Goal: Task Accomplishment & Management: Manage account settings

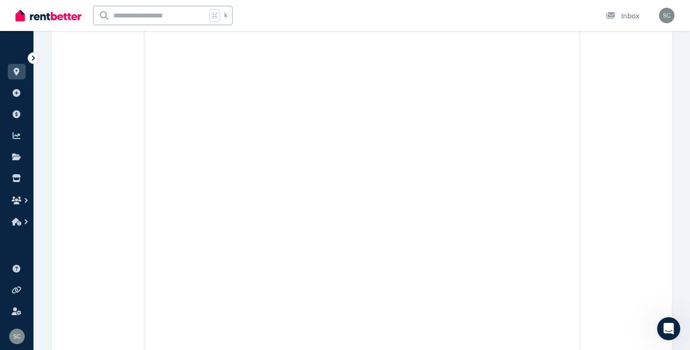
scroll to position [1, 0]
click at [36, 56] on icon at bounding box center [34, 58] width 10 height 10
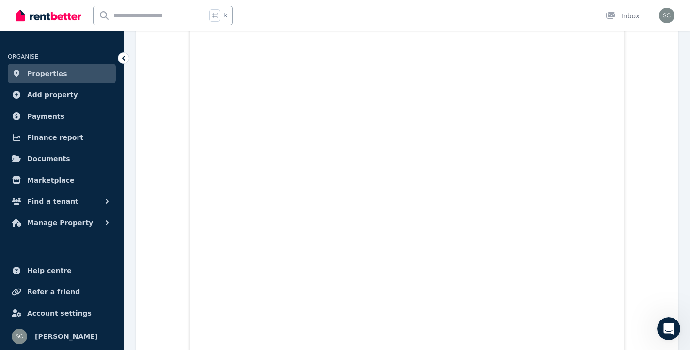
click at [52, 78] on span "Properties" at bounding box center [47, 74] width 40 height 12
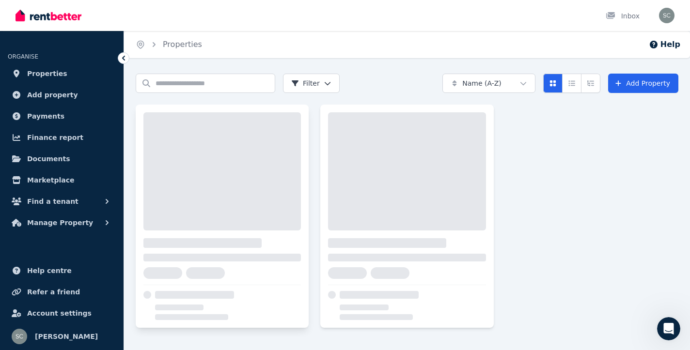
click at [215, 209] on div at bounding box center [221, 171] width 157 height 118
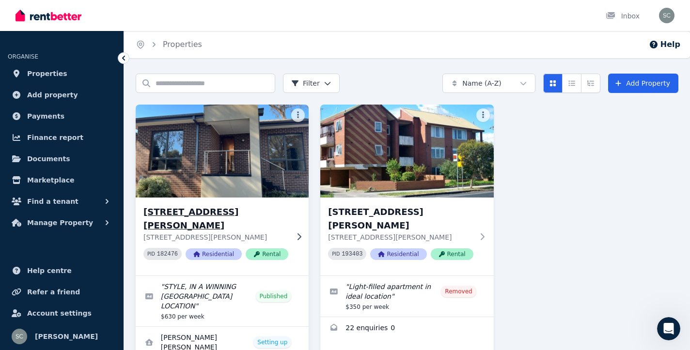
click at [216, 213] on h3 "[STREET_ADDRESS][PERSON_NAME]" at bounding box center [215, 218] width 145 height 27
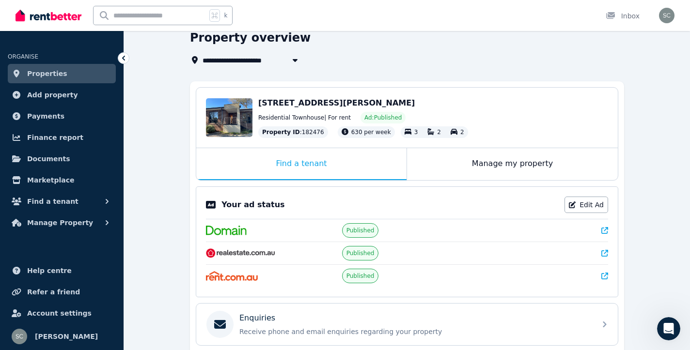
scroll to position [40, 0]
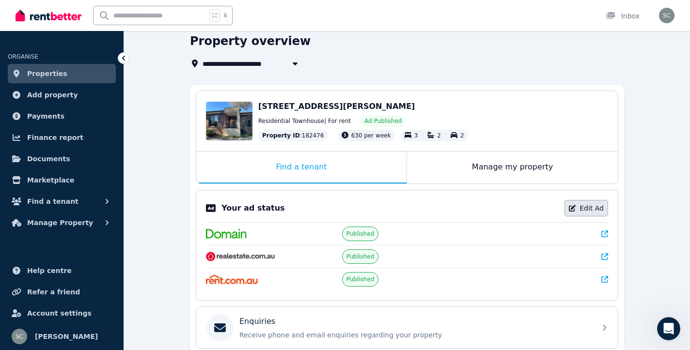
click at [575, 209] on icon at bounding box center [572, 208] width 7 height 7
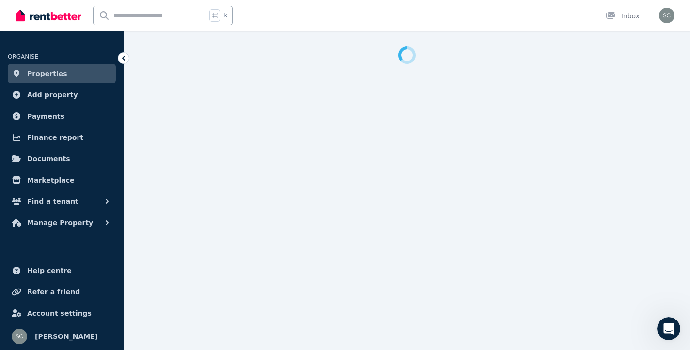
select select "**********"
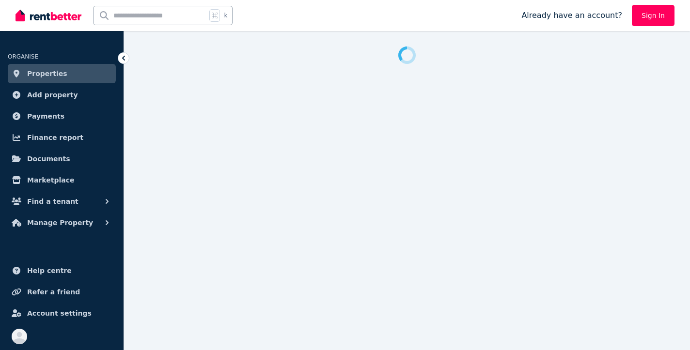
click at [658, 18] on link "Sign In" at bounding box center [653, 15] width 43 height 21
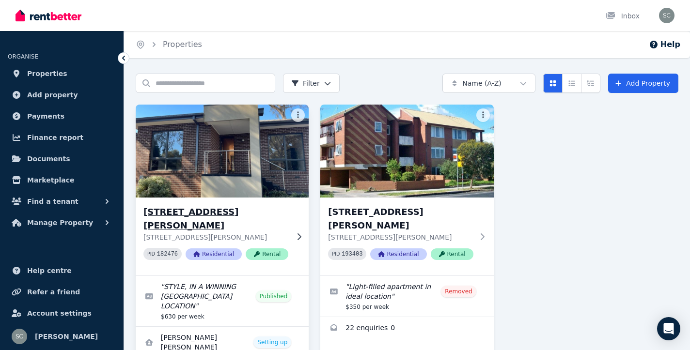
click at [259, 158] on img at bounding box center [222, 151] width 182 height 98
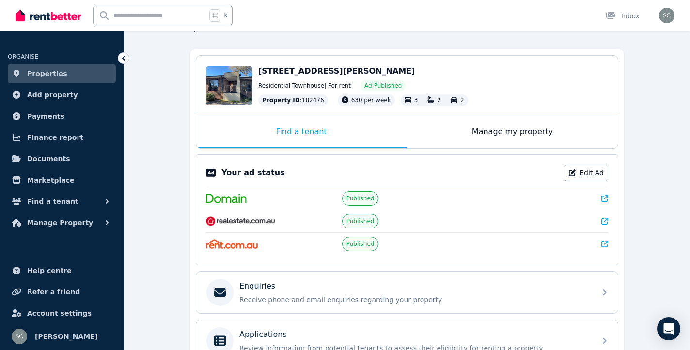
scroll to position [87, 0]
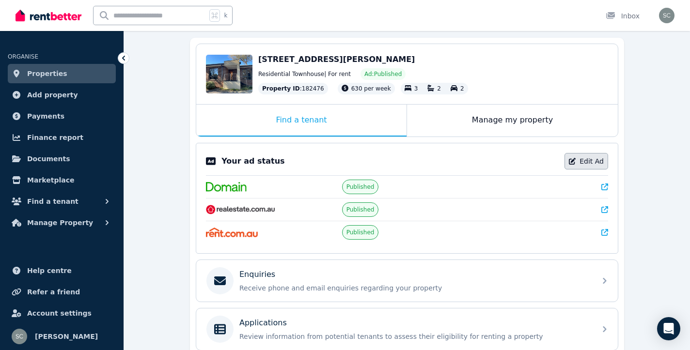
click at [603, 155] on link "Edit Ad" at bounding box center [586, 161] width 44 height 16
select select "**********"
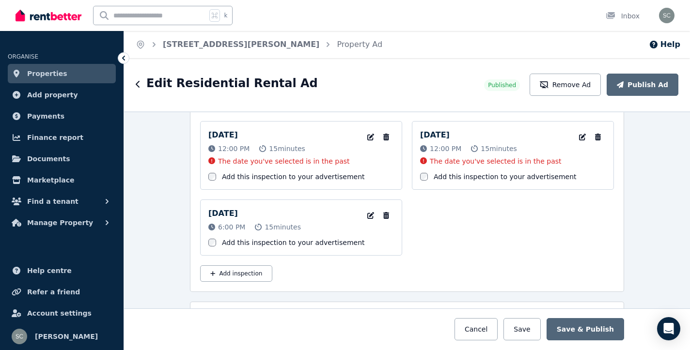
scroll to position [1667, 0]
click at [234, 224] on span "6:00 PM" at bounding box center [231, 226] width 27 height 10
click at [371, 215] on icon "button" at bounding box center [371, 214] width 10 height 7
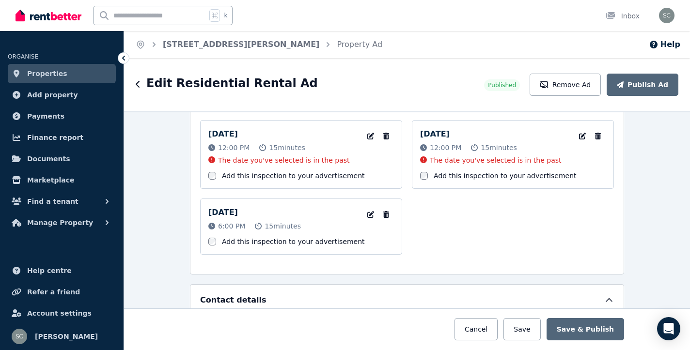
select select "**"
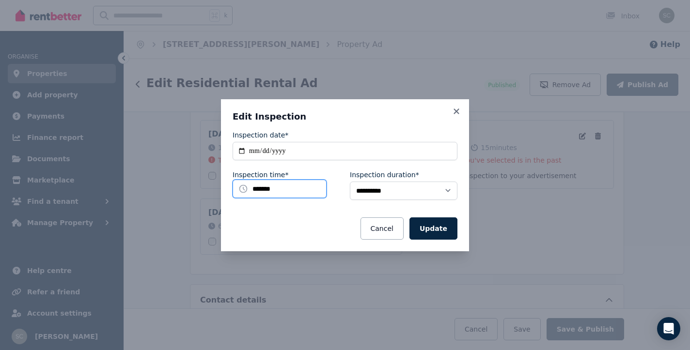
click at [254, 189] on input "*******" at bounding box center [279, 189] width 94 height 18
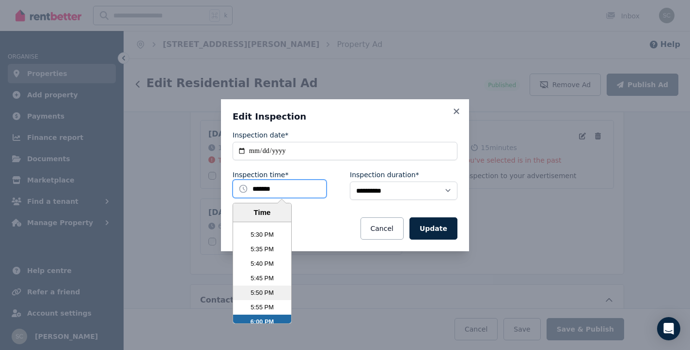
scroll to position [3040, 0]
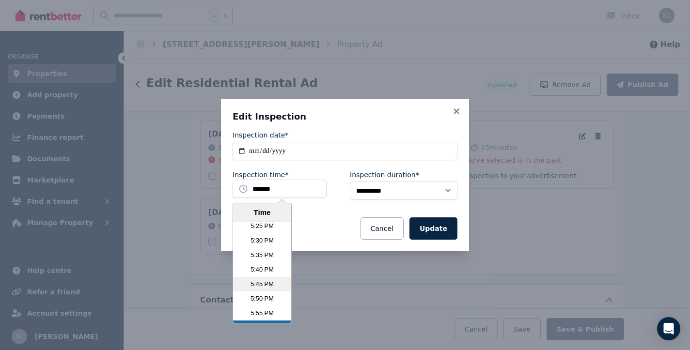
click at [266, 281] on li "5:45 PM" at bounding box center [262, 284] width 58 height 15
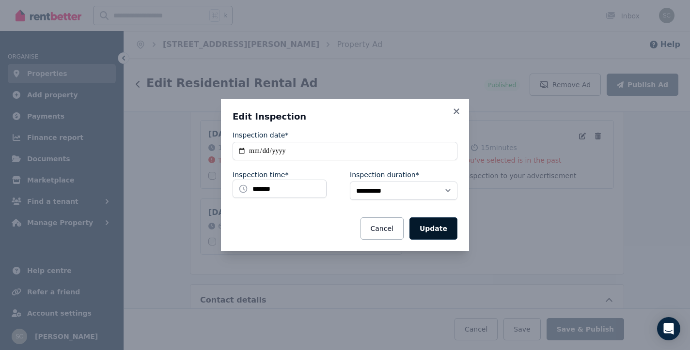
click at [430, 228] on button "Update" at bounding box center [433, 228] width 48 height 22
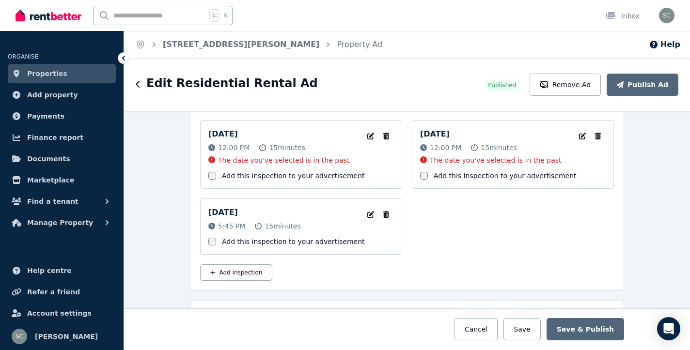
click at [428, 178] on div "Add this inspection to your advertisement" at bounding box center [513, 176] width 186 height 10
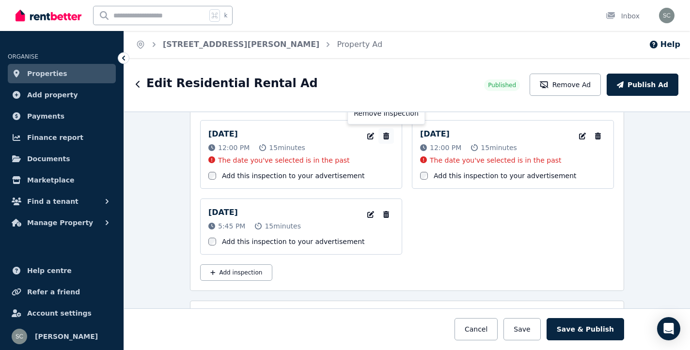
click at [387, 138] on icon "button" at bounding box center [386, 136] width 6 height 7
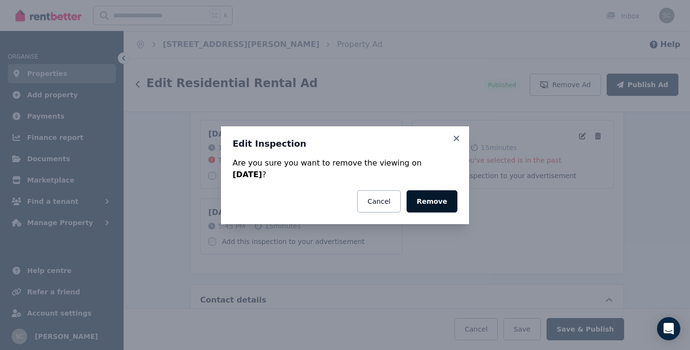
click at [437, 200] on button "Remove" at bounding box center [431, 201] width 51 height 22
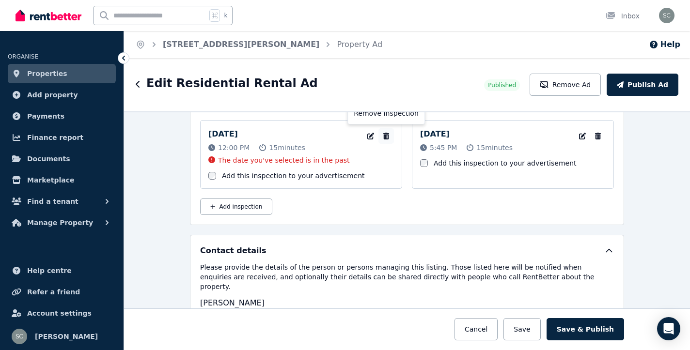
click at [387, 135] on icon "button" at bounding box center [386, 136] width 6 height 7
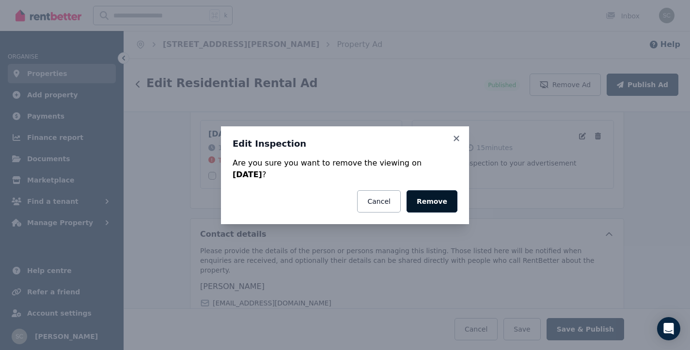
click at [434, 202] on button "Remove" at bounding box center [431, 201] width 51 height 22
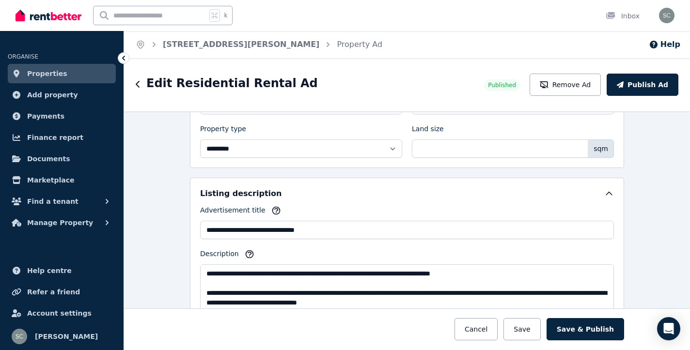
scroll to position [480, 0]
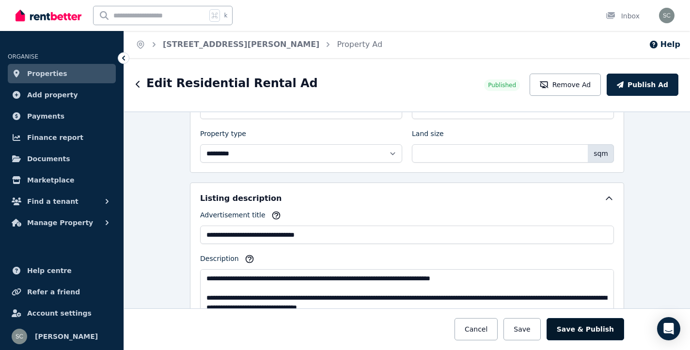
click at [588, 327] on button "Save & Publish" at bounding box center [584, 329] width 77 height 22
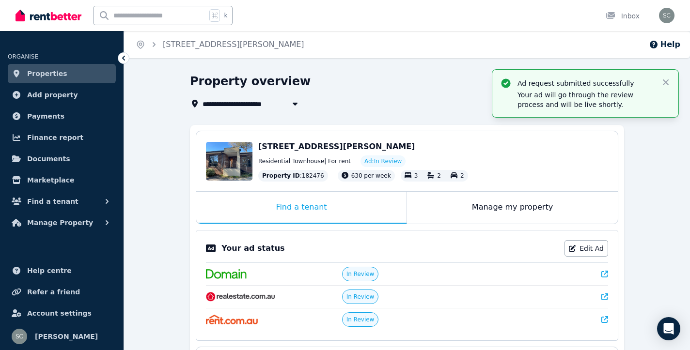
click at [121, 59] on icon at bounding box center [124, 58] width 10 height 10
